Goal: Task Accomplishment & Management: Manage account settings

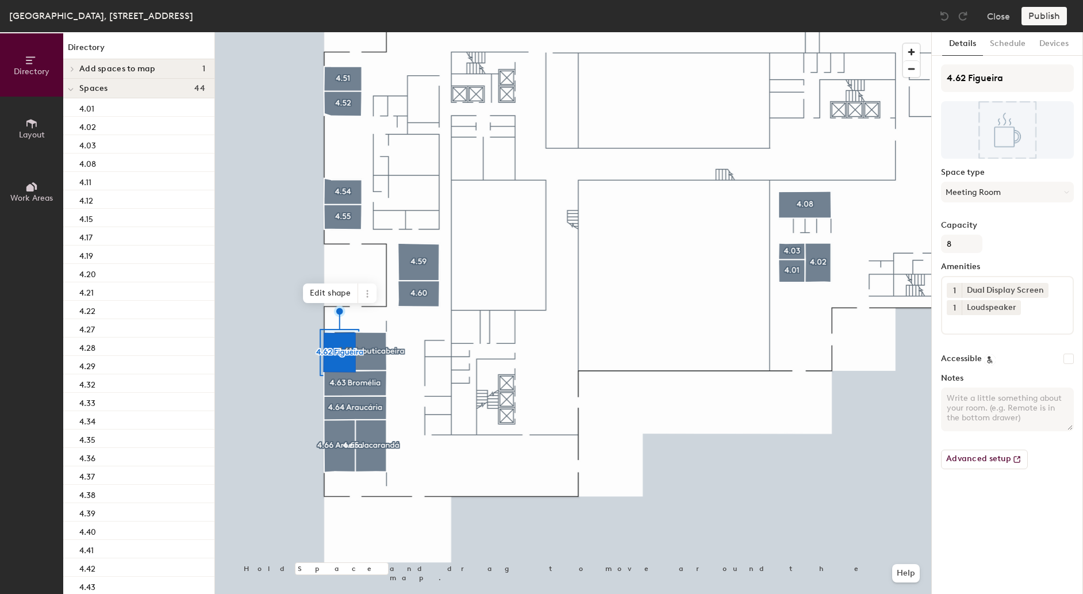
click at [33, 130] on span "Layout" at bounding box center [32, 135] width 26 height 10
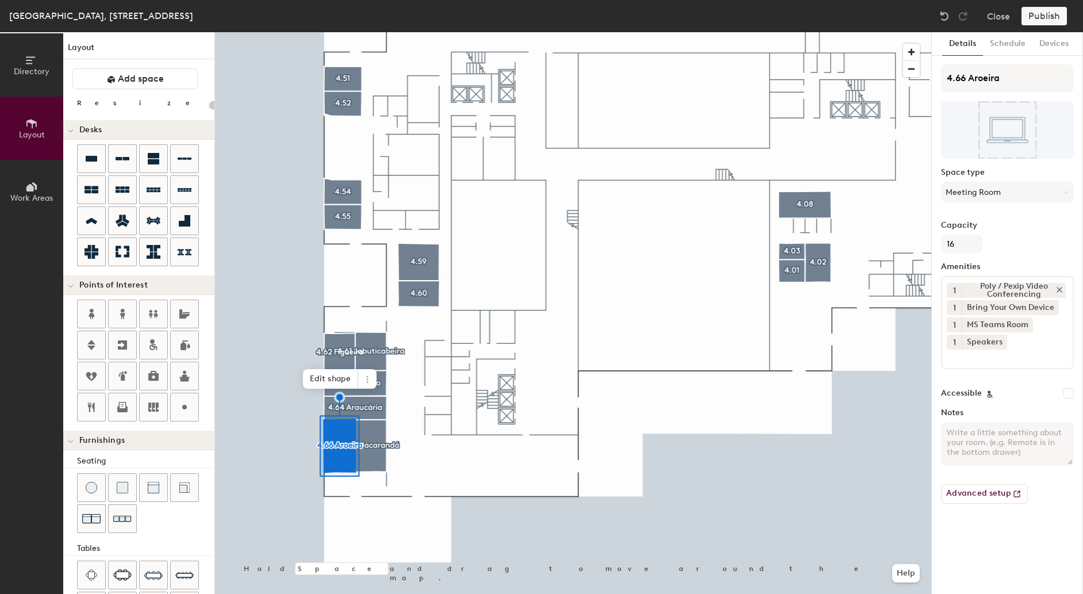
click at [1061, 286] on icon at bounding box center [1060, 290] width 8 height 8
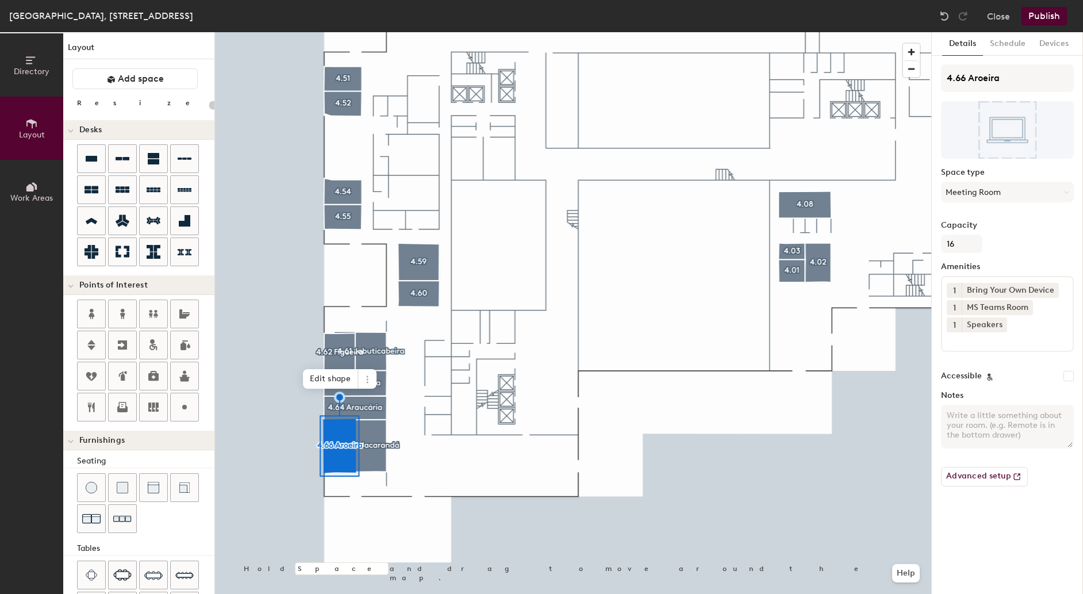
click at [960, 348] on div "1 Bring Your Own Device 1 MS Teams Room 1 Speakers" at bounding box center [1007, 314] width 133 height 76
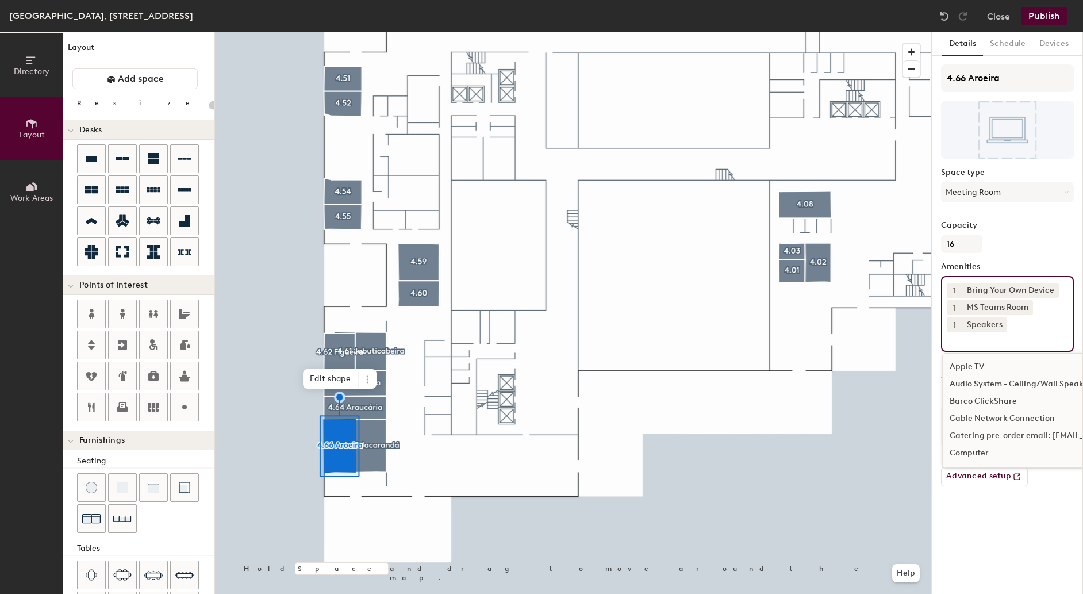
click at [973, 336] on input at bounding box center [998, 339] width 103 height 14
click at [972, 344] on input at bounding box center [998, 339] width 103 height 14
click at [971, 343] on input at bounding box center [998, 339] width 103 height 14
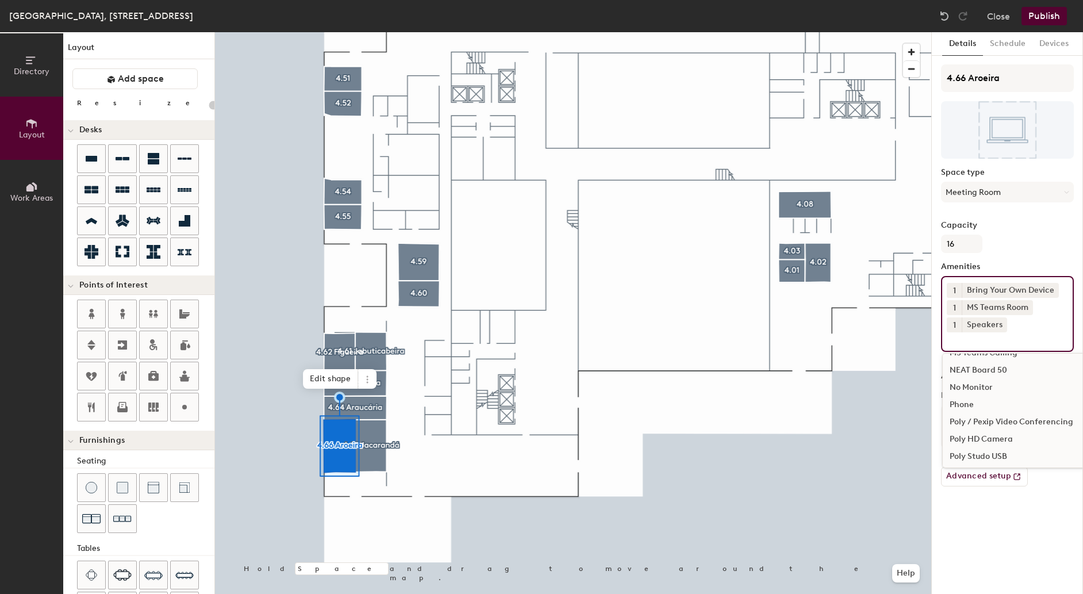
scroll to position [635, 0]
click at [999, 430] on div "Poly HD Camera" at bounding box center [1070, 438] width 254 height 17
click at [1003, 430] on div "Poly / Pexip Video Conferencing" at bounding box center [1070, 438] width 254 height 17
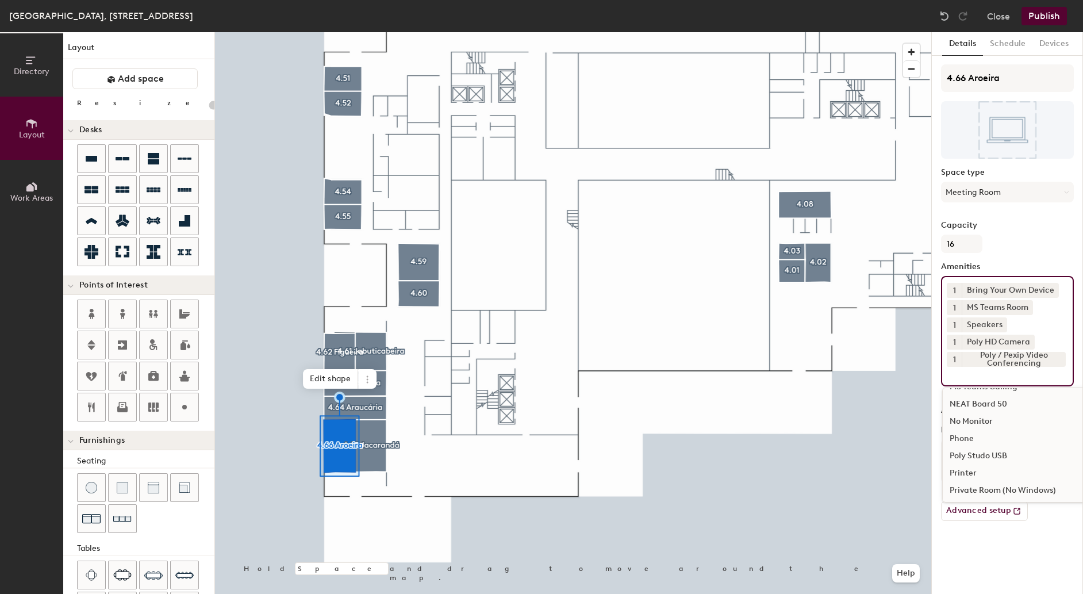
click at [971, 430] on div "Phone" at bounding box center [1070, 438] width 254 height 17
click at [1058, 355] on icon at bounding box center [1060, 359] width 8 height 8
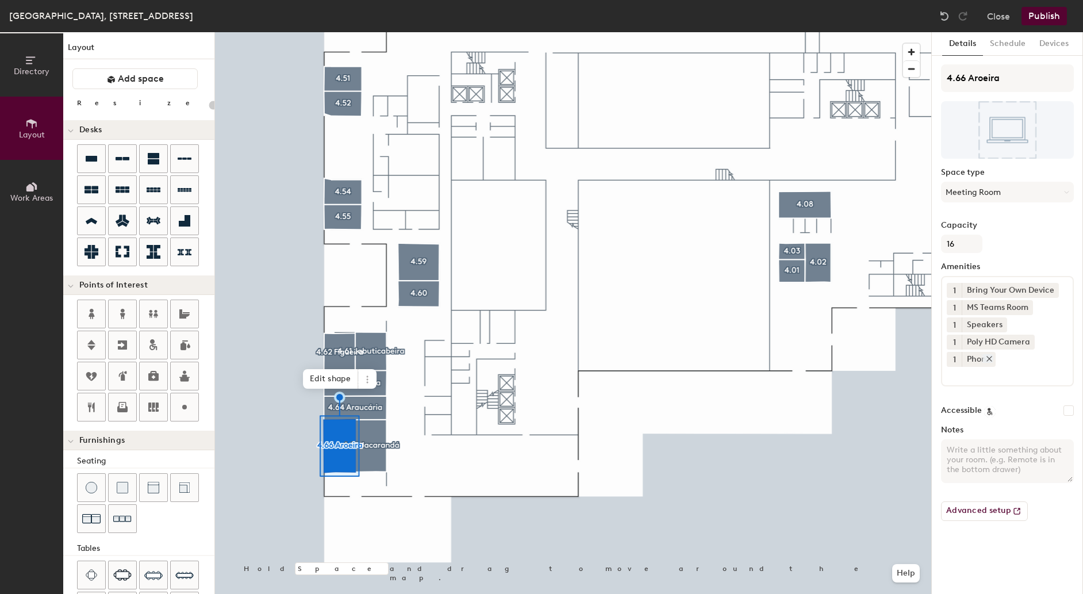
click at [989, 355] on icon at bounding box center [989, 359] width 8 height 8
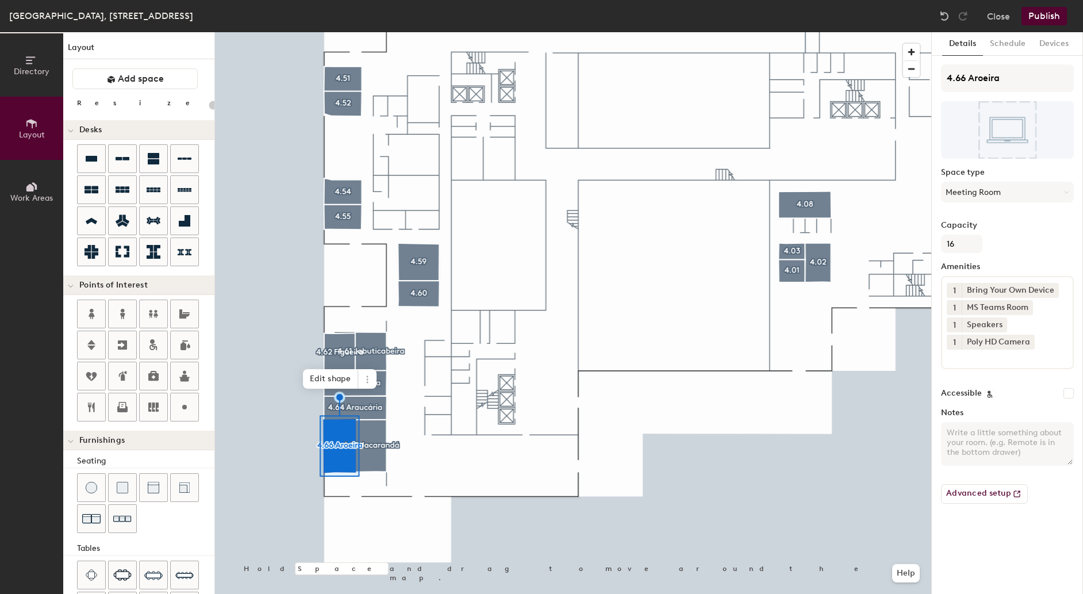
click at [1046, 10] on button "Publish" at bounding box center [1044, 16] width 45 height 18
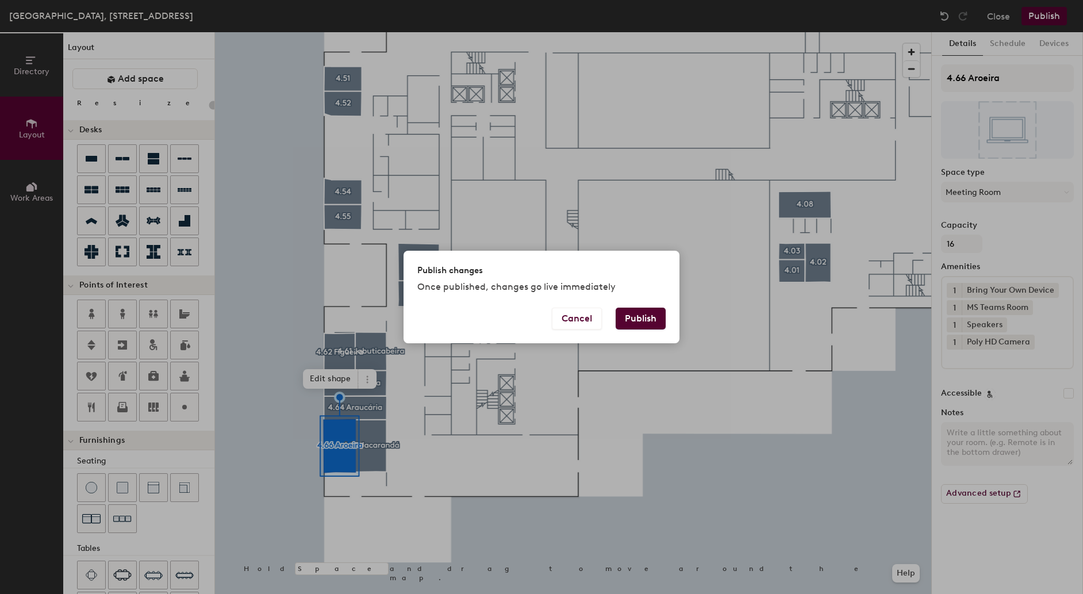
click at [647, 316] on button "Publish" at bounding box center [641, 319] width 50 height 22
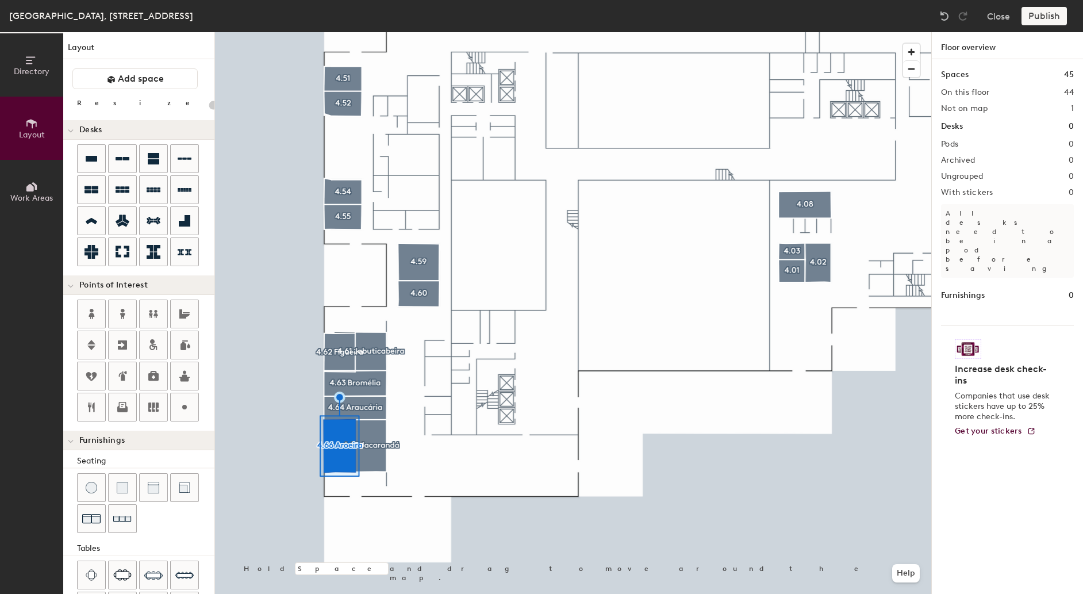
type input "20"
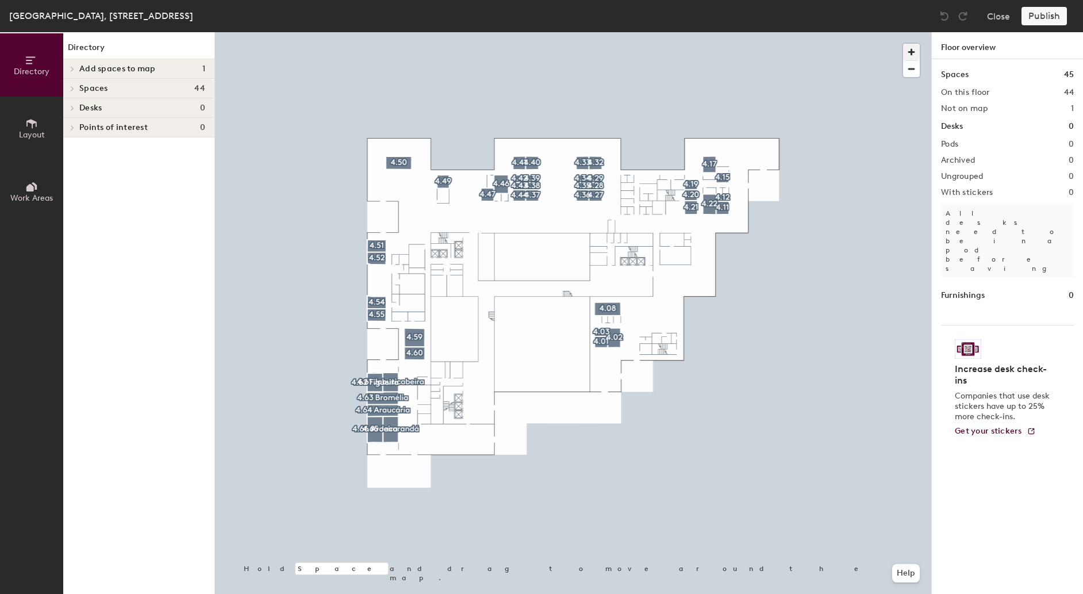
click at [914, 51] on span "button" at bounding box center [911, 52] width 17 height 17
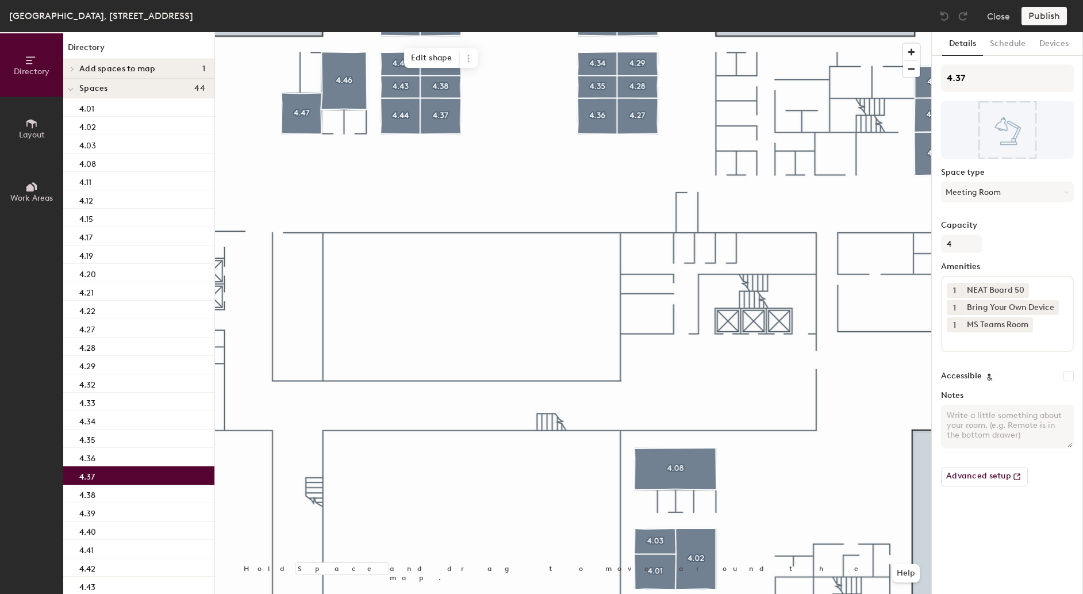
click at [30, 127] on icon at bounding box center [31, 123] width 13 height 13
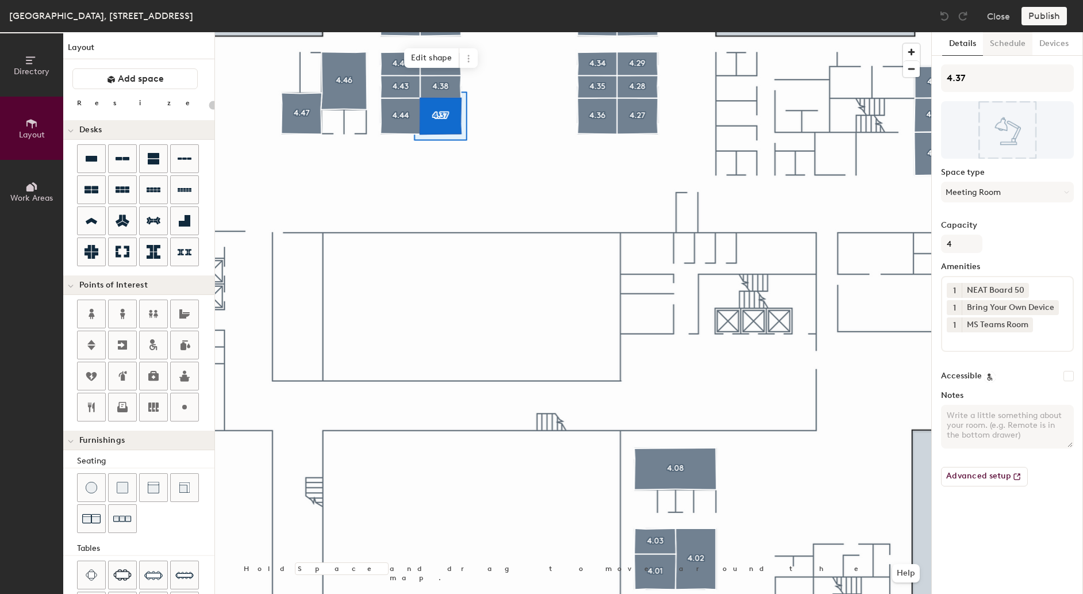
click at [1008, 40] on button "Schedule" at bounding box center [1007, 44] width 49 height 24
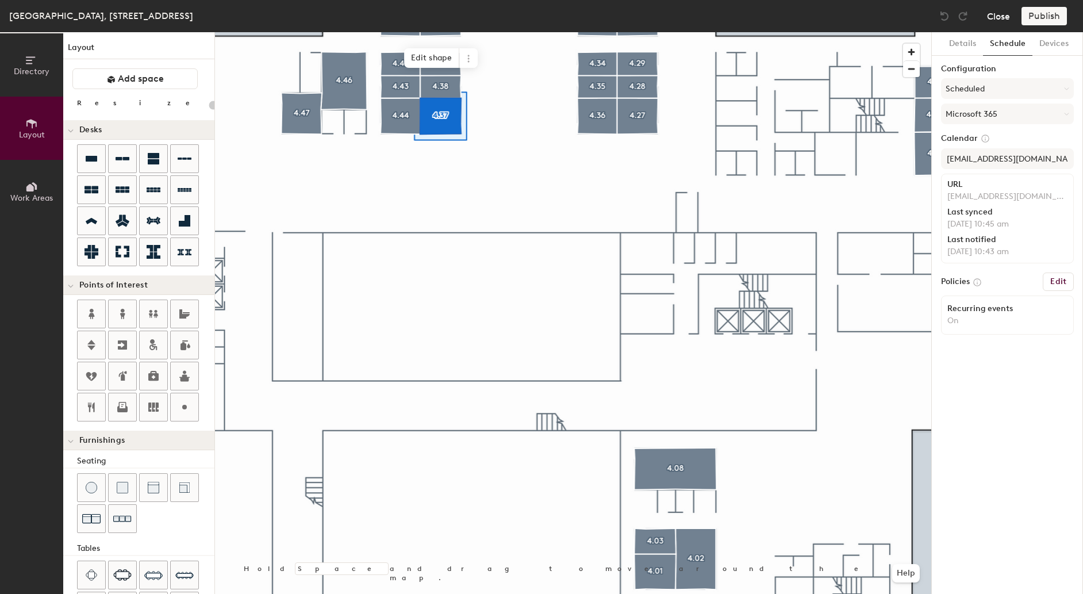
click at [1000, 17] on button "Close" at bounding box center [998, 16] width 23 height 18
type input "20"
